Goal: Information Seeking & Learning: Learn about a topic

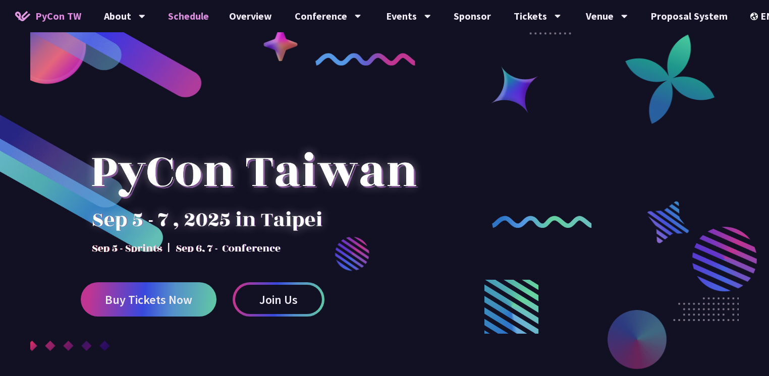
click at [195, 20] on link "Schedule" at bounding box center [188, 16] width 61 height 32
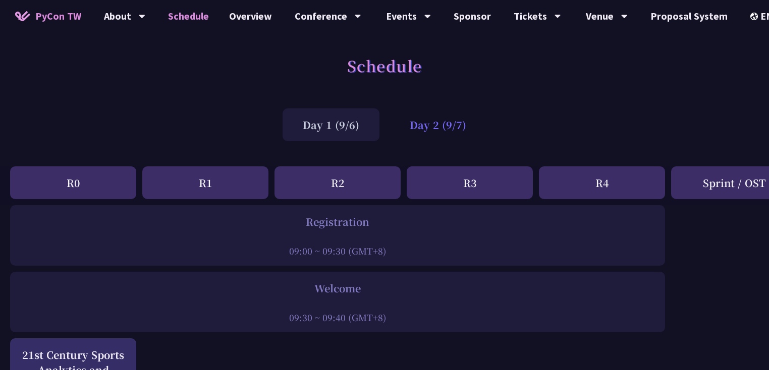
click at [423, 121] on div "Day 2 (9/7)" at bounding box center [437, 124] width 97 height 33
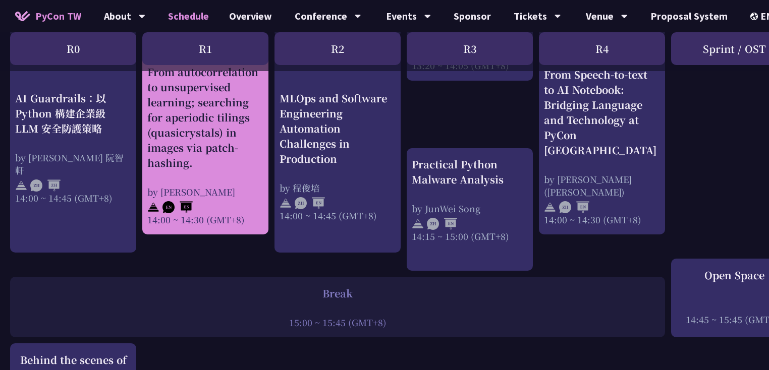
scroll to position [1086, 0]
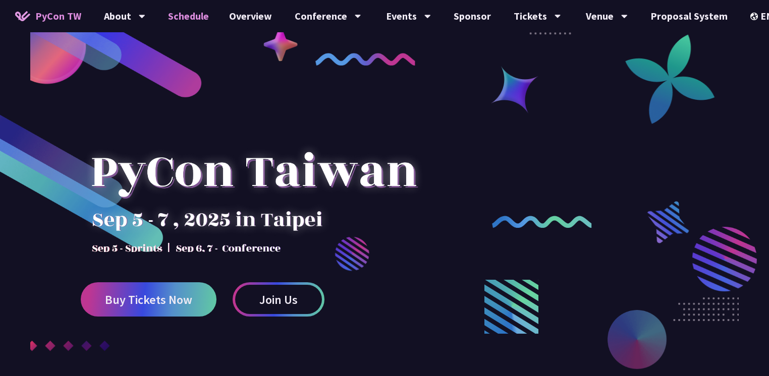
click at [195, 16] on link "Schedule" at bounding box center [188, 16] width 61 height 32
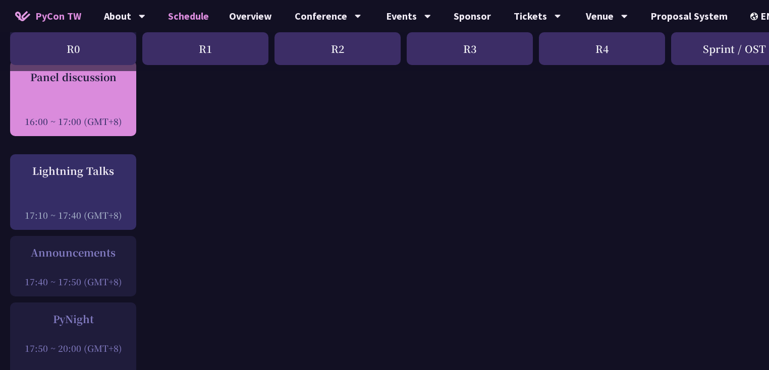
scroll to position [1330, 0]
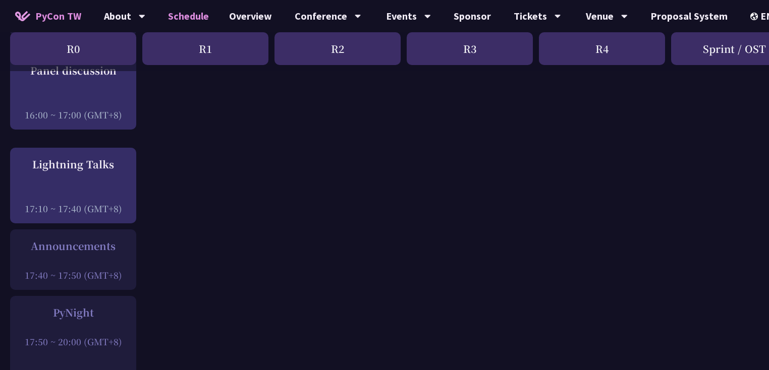
click at [97, 262] on div at bounding box center [73, 261] width 116 height 15
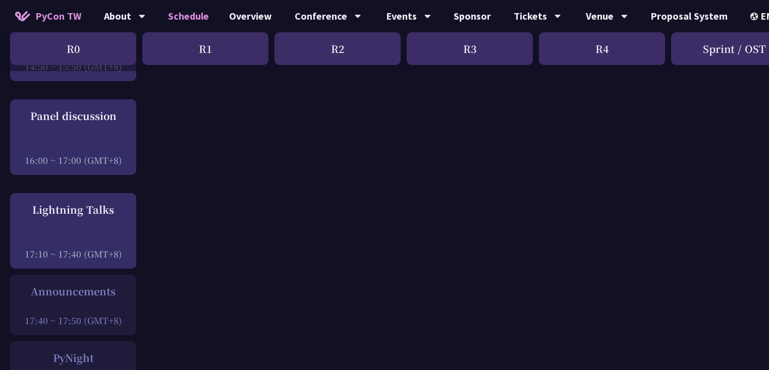
scroll to position [1283, 0]
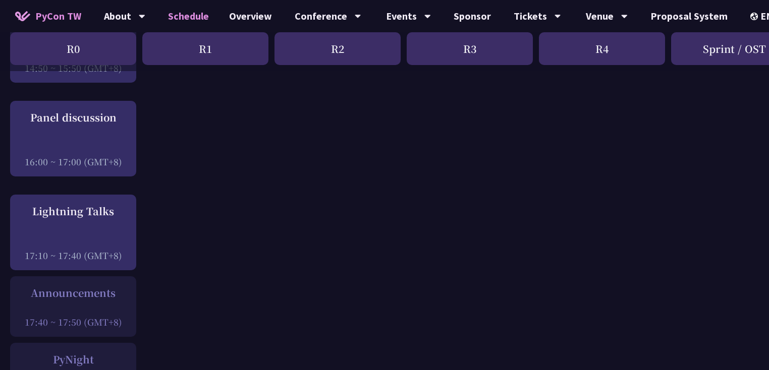
click at [98, 151] on div at bounding box center [73, 147] width 116 height 15
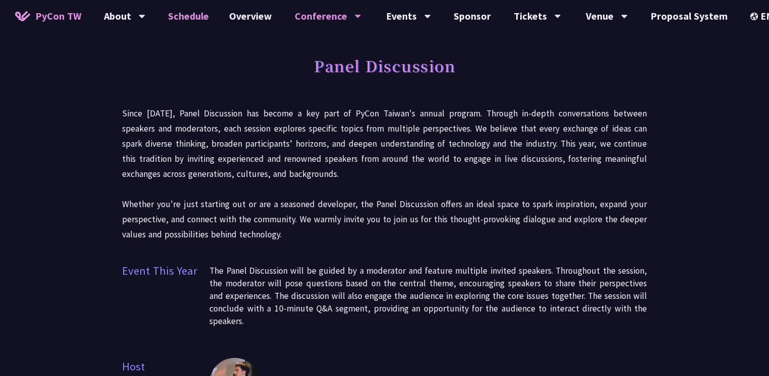
click at [194, 13] on link "Schedule" at bounding box center [188, 16] width 61 height 32
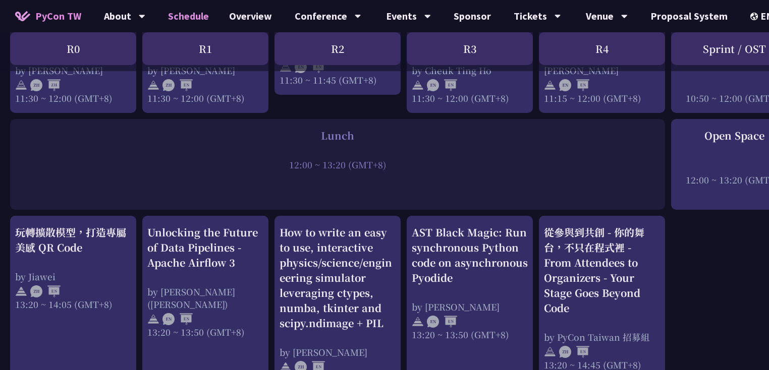
scroll to position [728, 0]
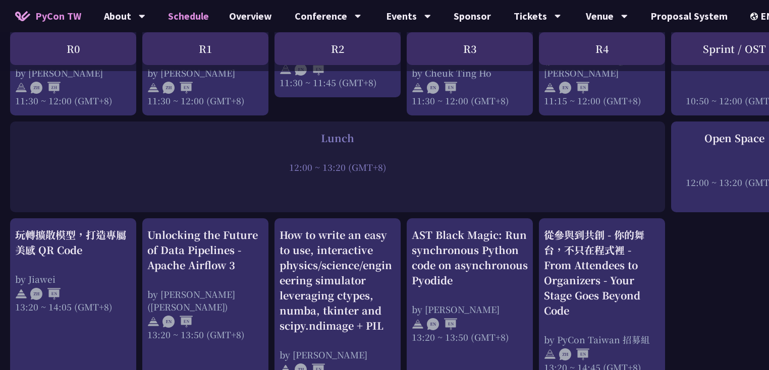
click at [342, 48] on div "R2" at bounding box center [337, 48] width 126 height 33
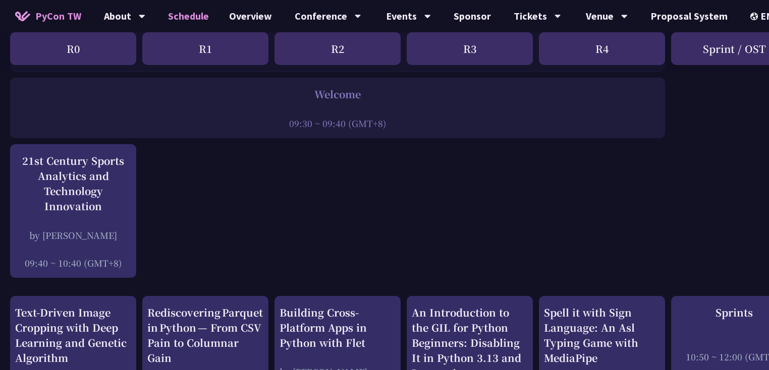
scroll to position [0, 0]
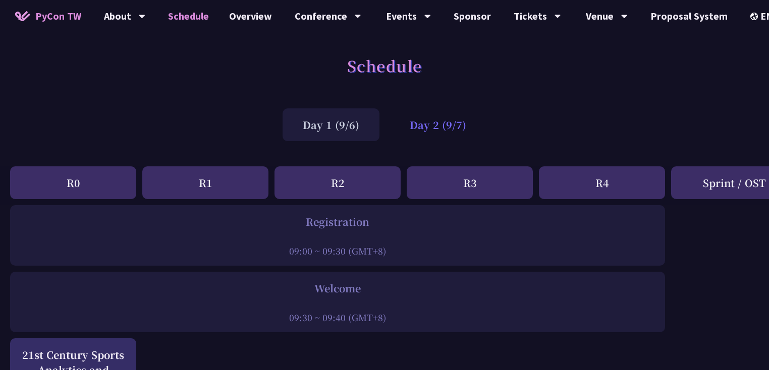
click at [435, 123] on div "Day 2 (9/7)" at bounding box center [437, 124] width 97 height 33
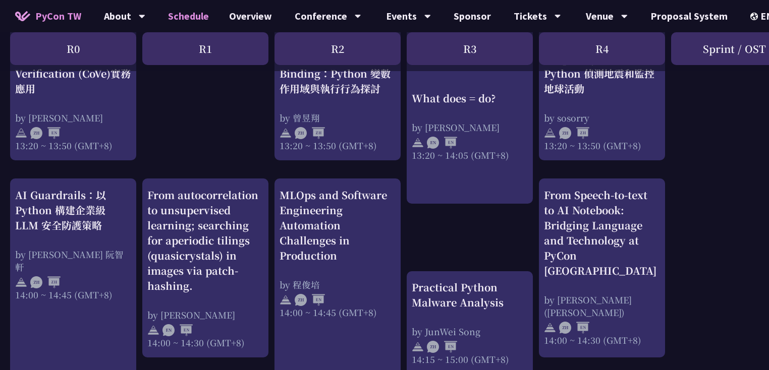
scroll to position [932, 0]
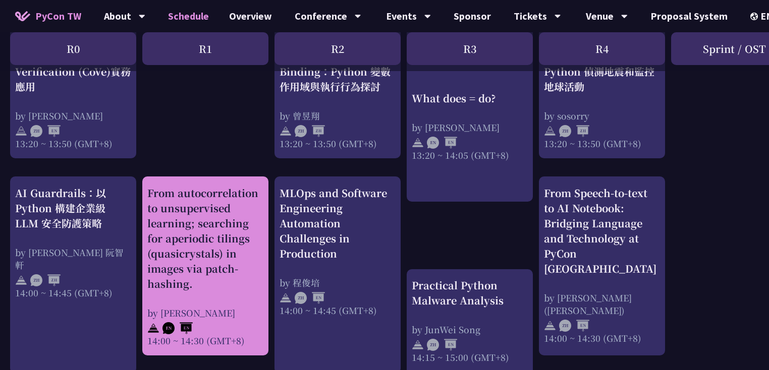
click at [218, 232] on div "From autocorrelation to unsupervised learning; searching for aperiodic tilings …" at bounding box center [205, 239] width 116 height 106
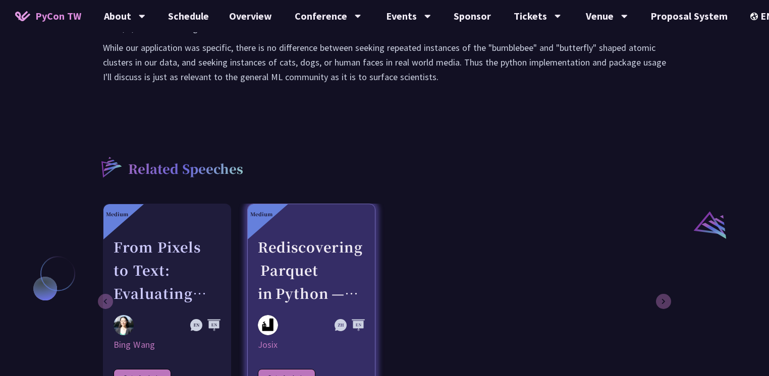
scroll to position [797, 0]
